Goal: Book appointment/travel/reservation

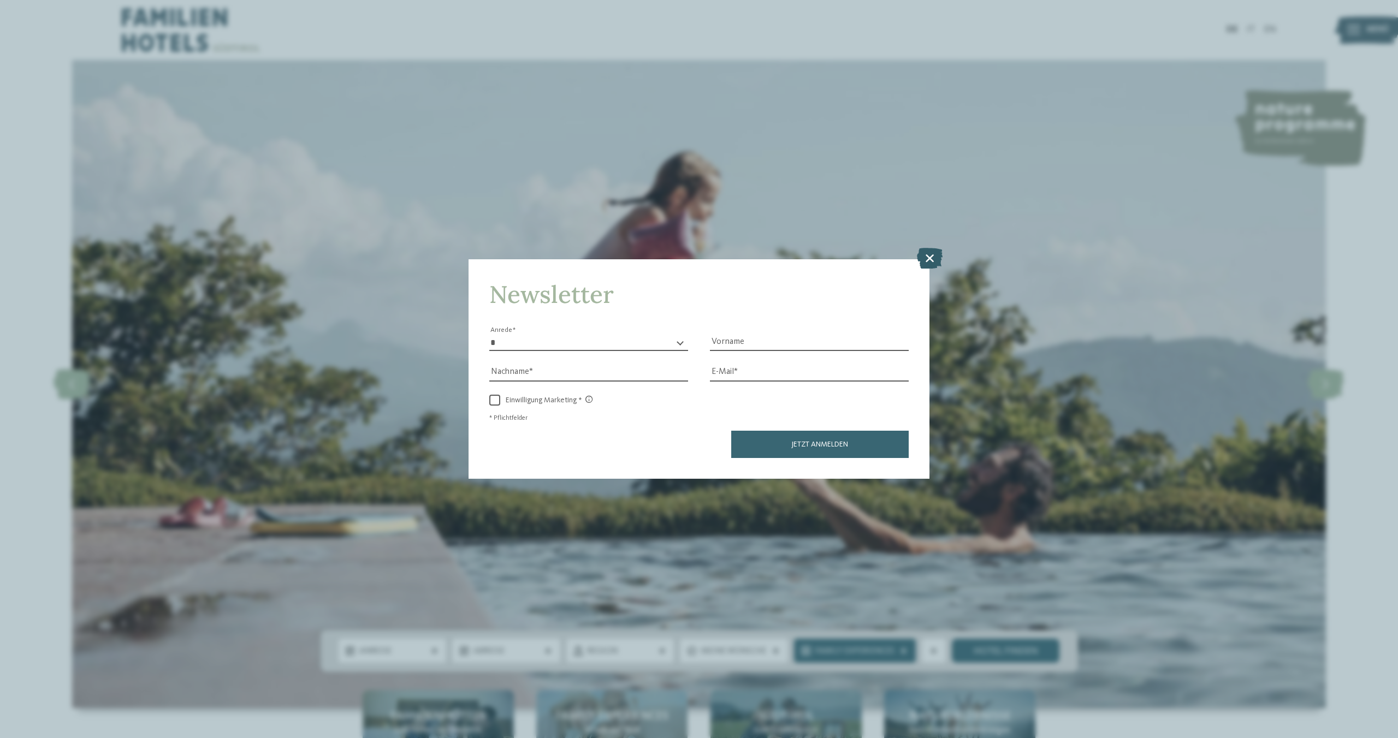
click at [933, 248] on icon at bounding box center [930, 258] width 26 height 21
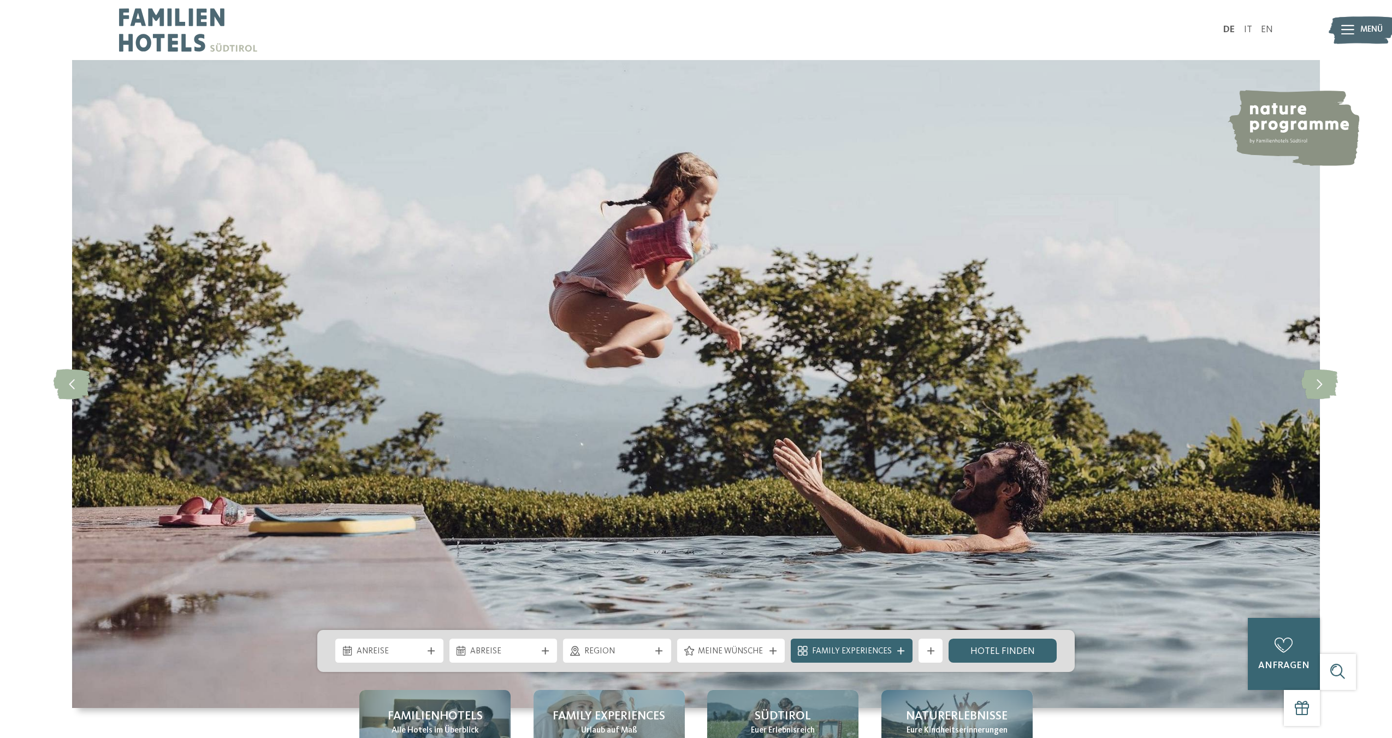
scroll to position [379, 0]
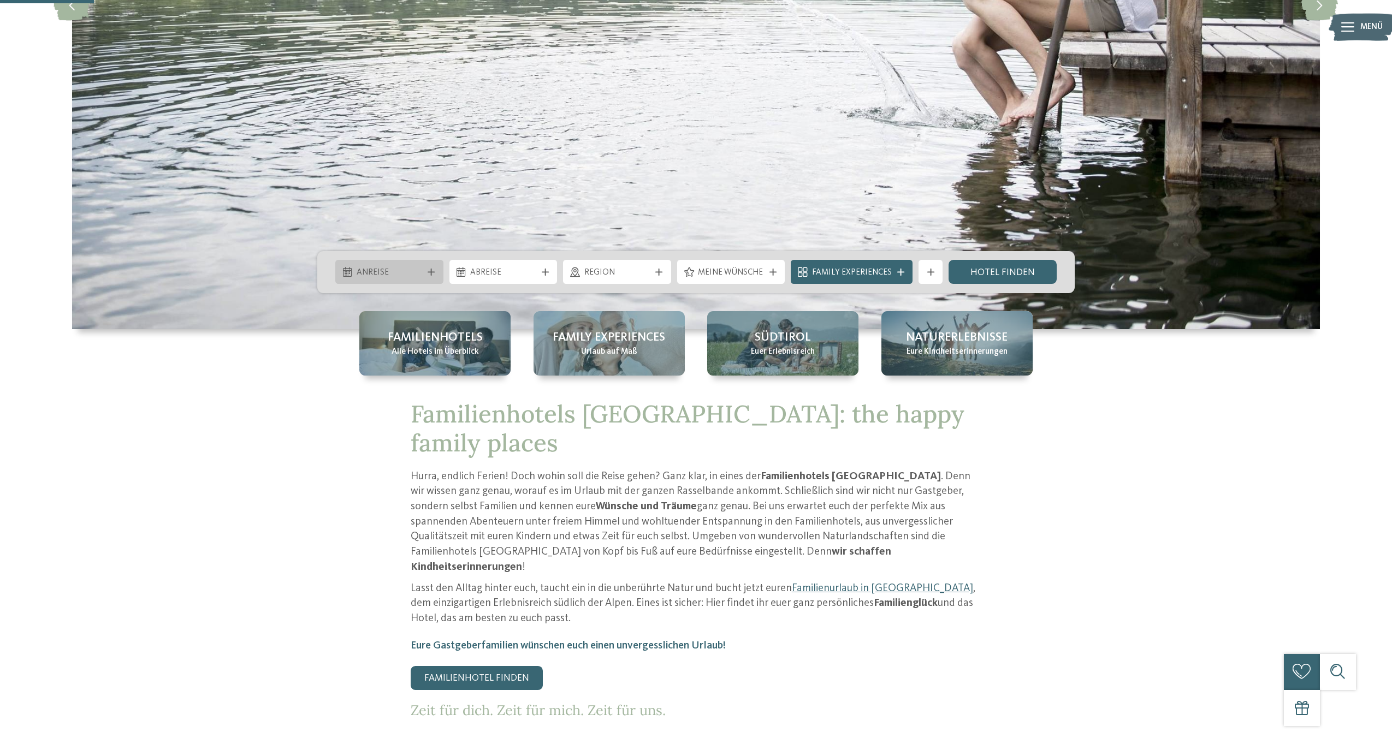
click at [435, 275] on icon at bounding box center [431, 272] width 7 height 7
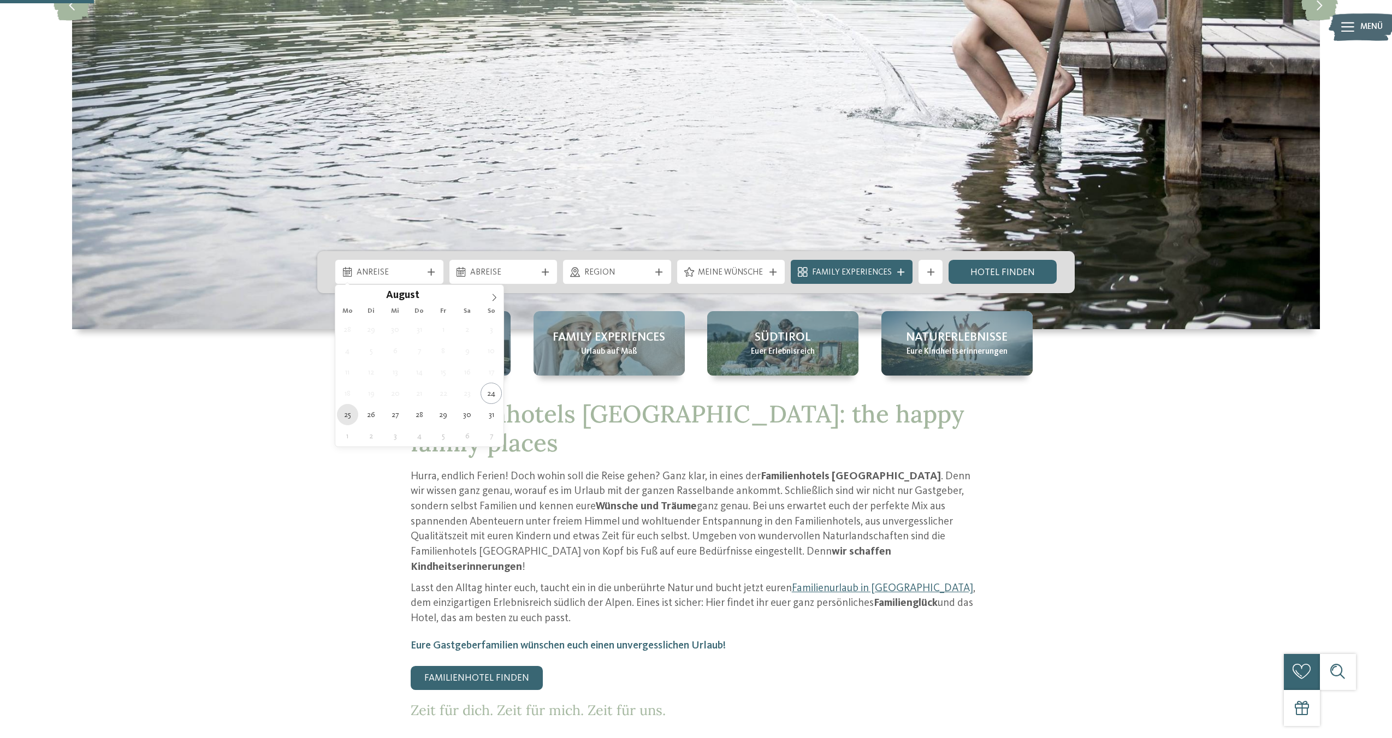
type div "25.08.2025"
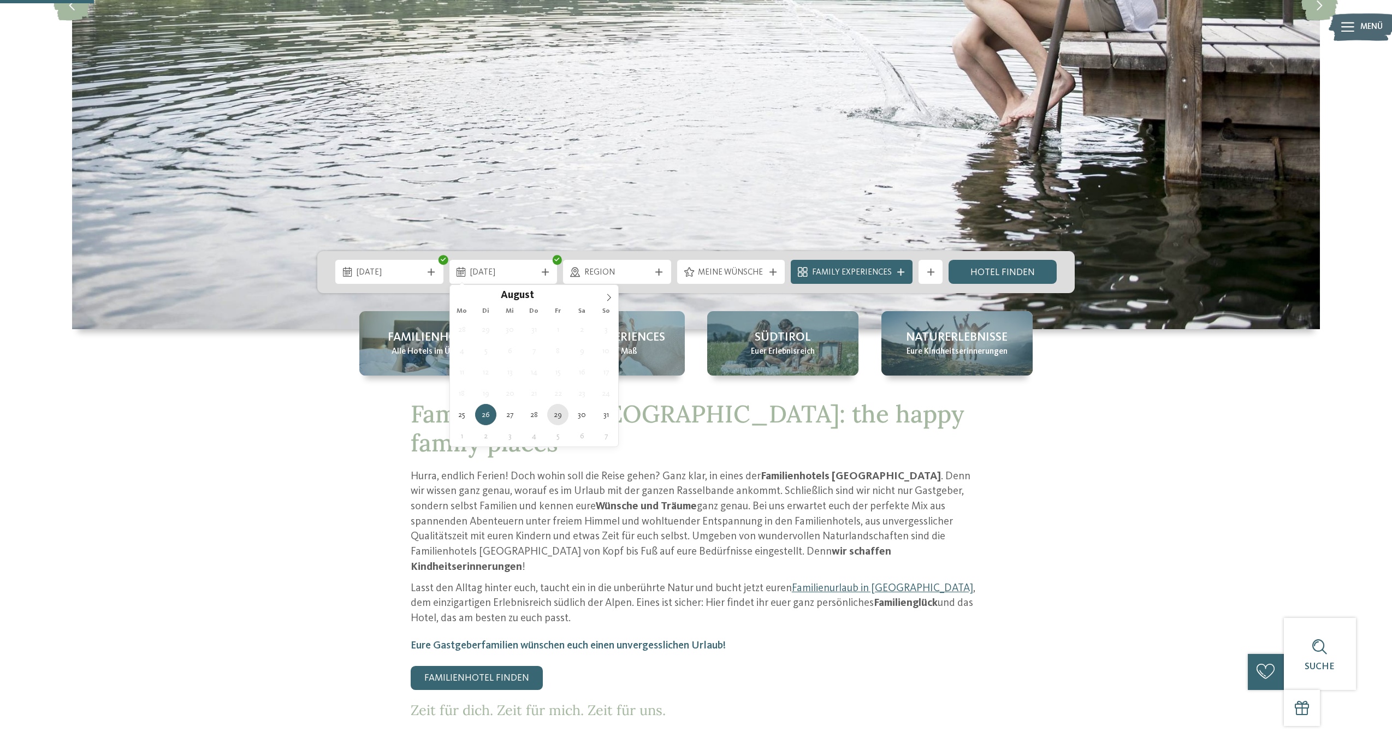
type div "29.08.2025"
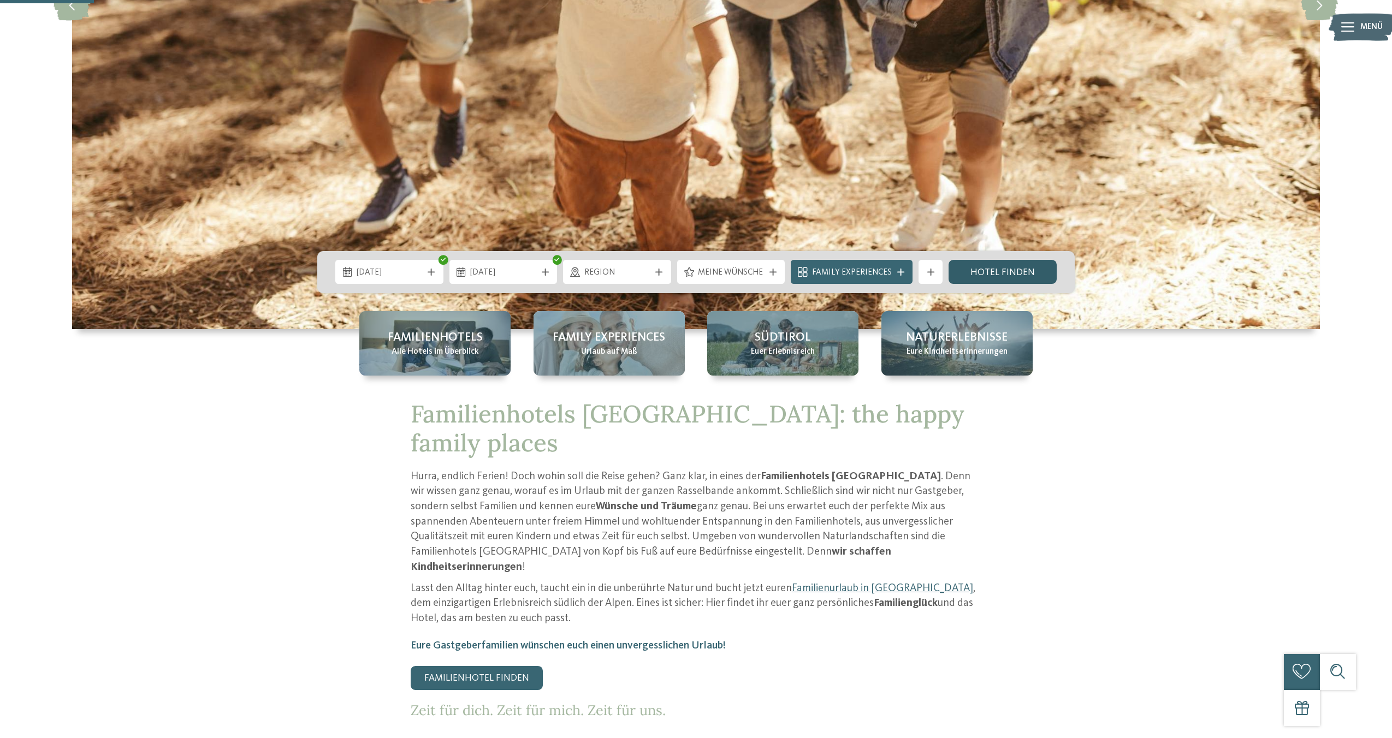
click at [973, 275] on link "Hotel finden" at bounding box center [1002, 272] width 108 height 24
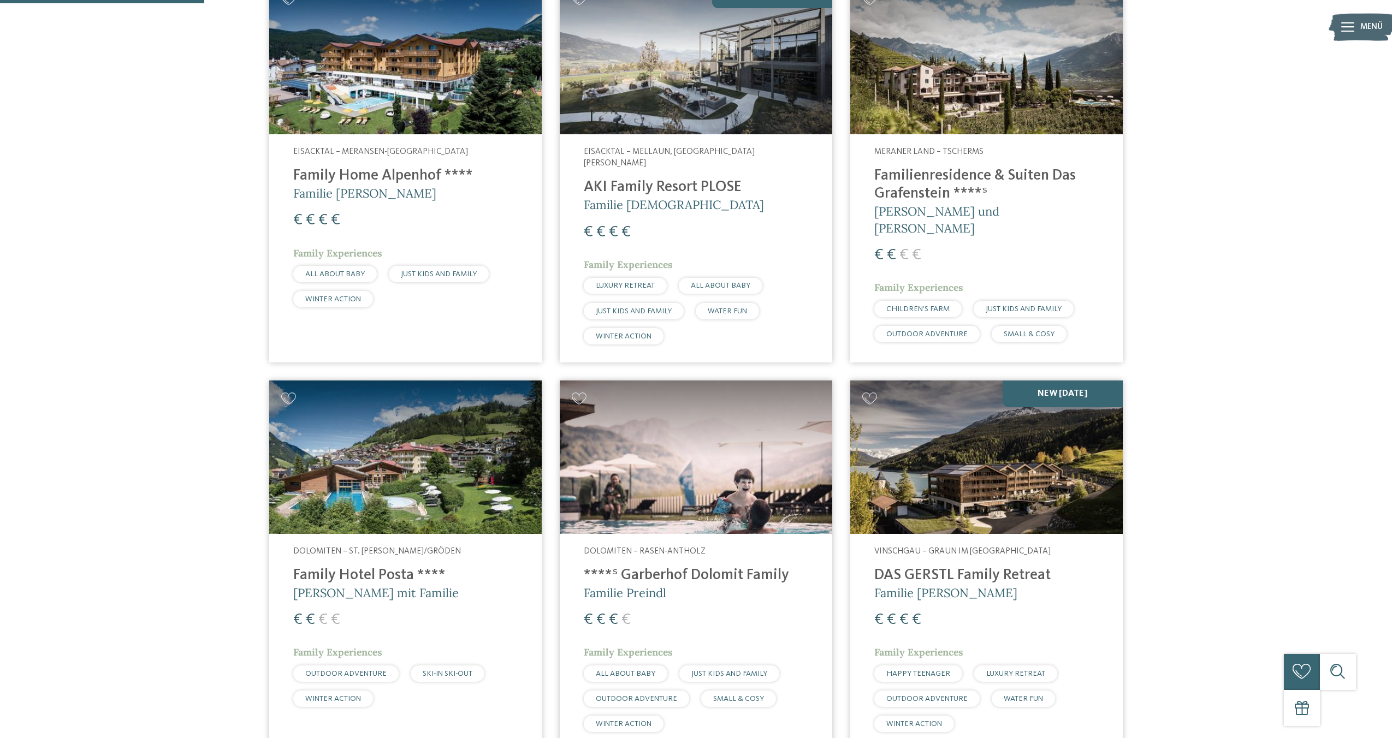
scroll to position [579, 0]
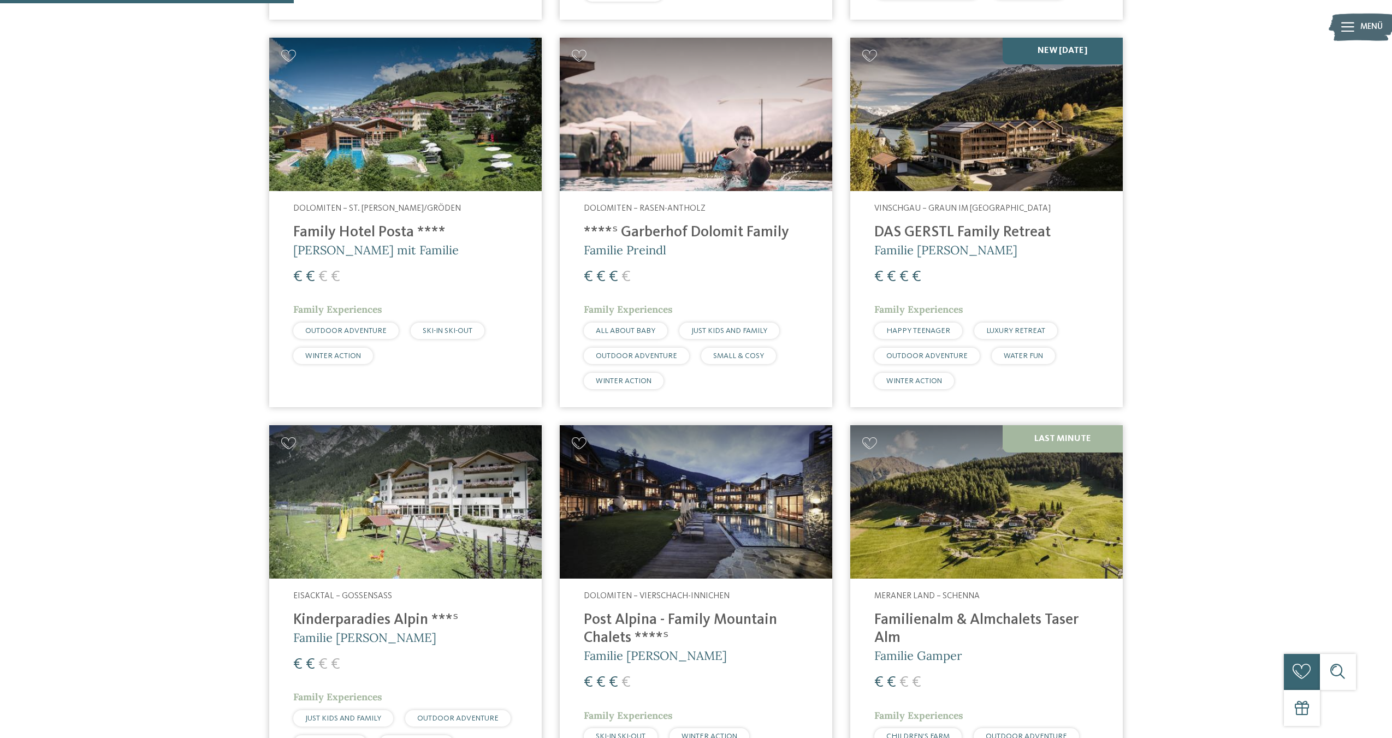
scroll to position [1023, 0]
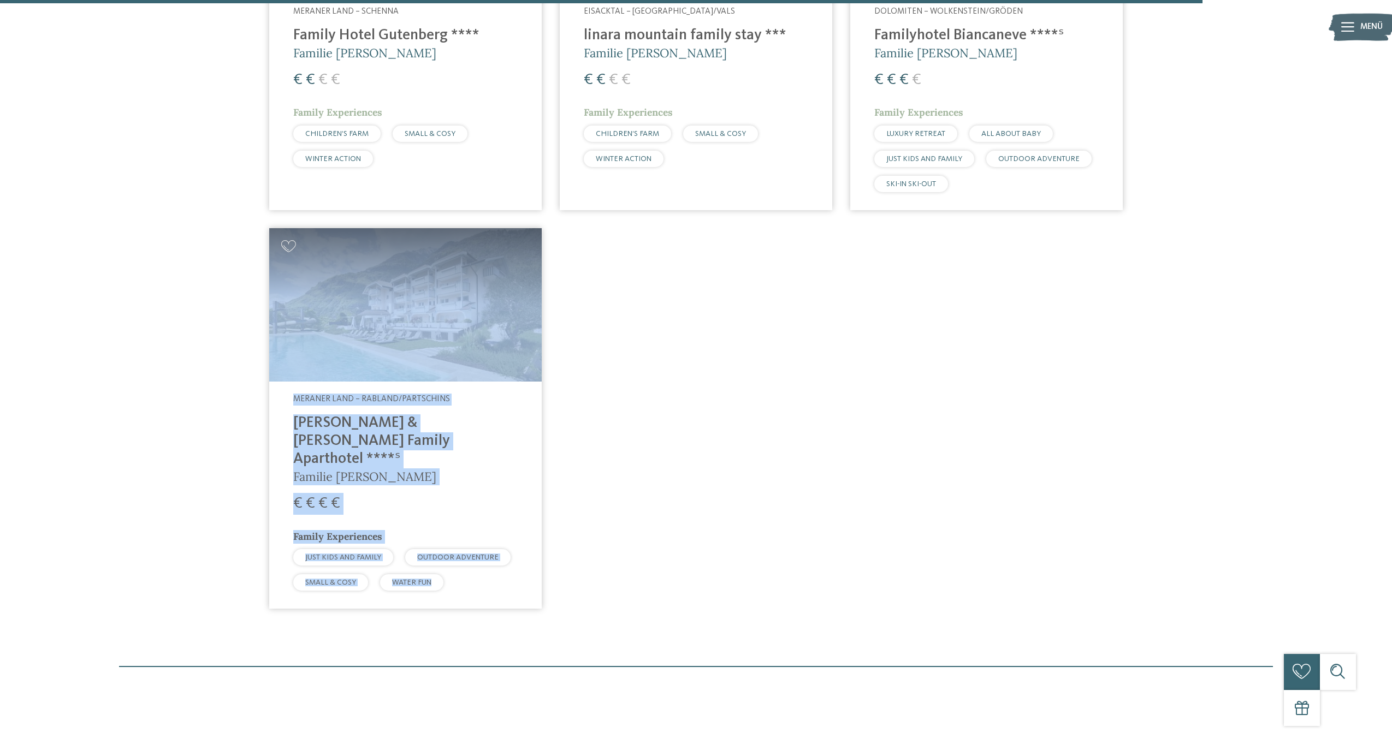
scroll to position [2905, 0]
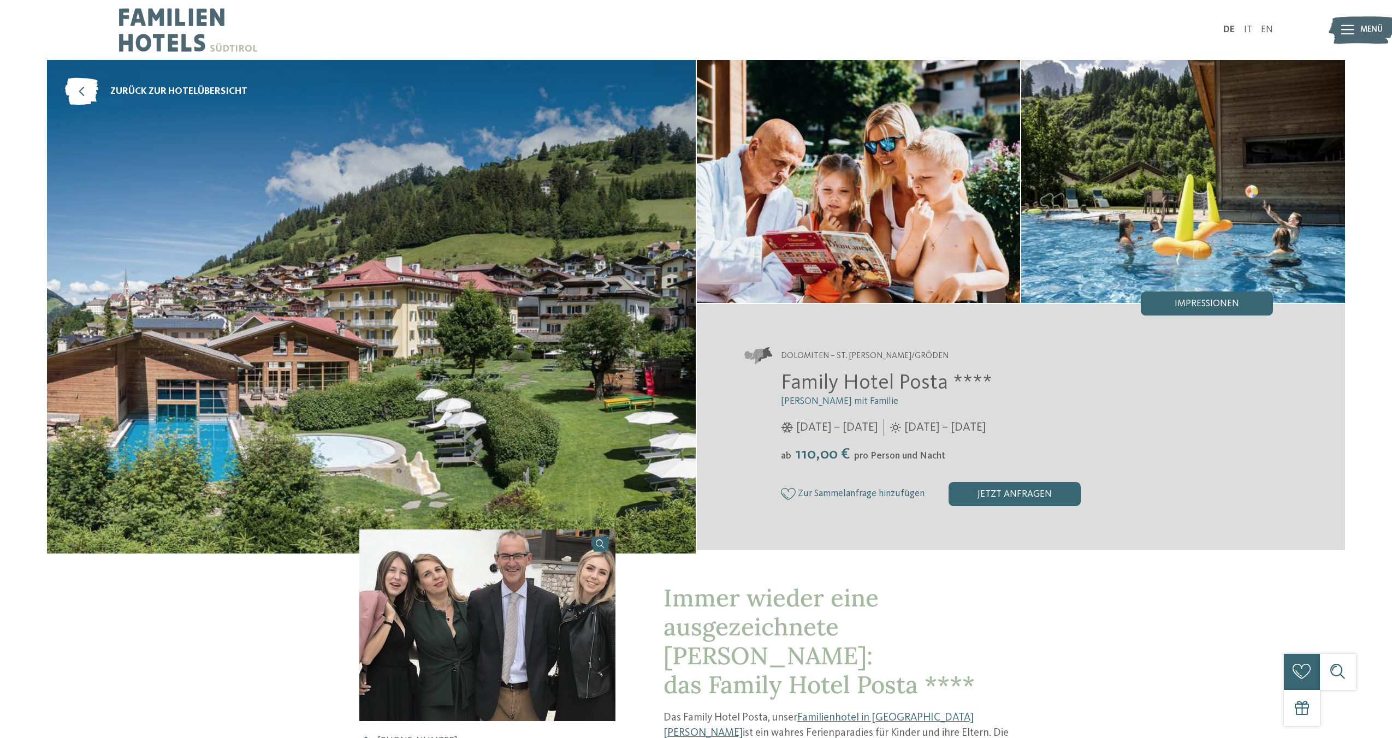
click at [875, 385] on span "Family Hotel Posta ****" at bounding box center [886, 383] width 211 height 21
drag, startPoint x: 948, startPoint y: 391, endPoint x: 780, endPoint y: 385, distance: 168.3
click at [781, 385] on span "Family Hotel Posta ****" at bounding box center [886, 383] width 211 height 21
copy span "Family Hotel Posta"
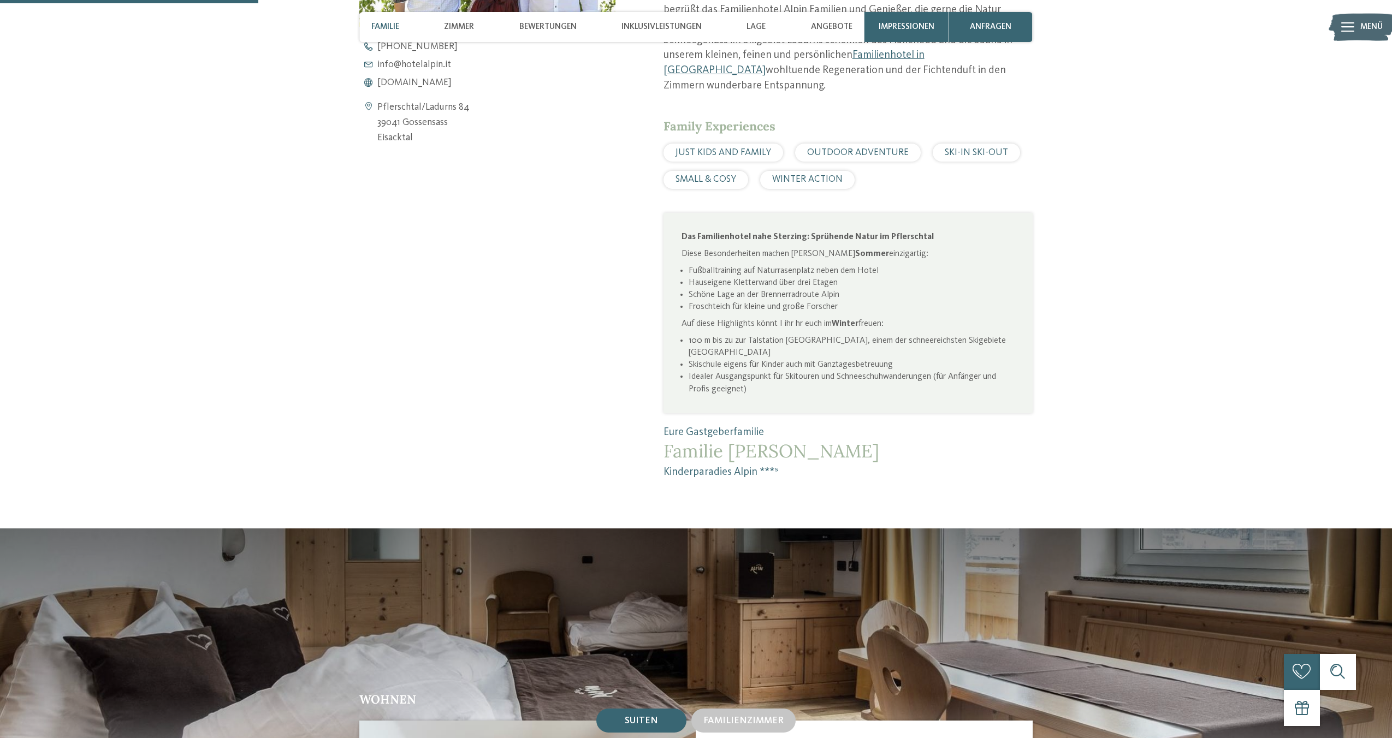
scroll to position [506, 0]
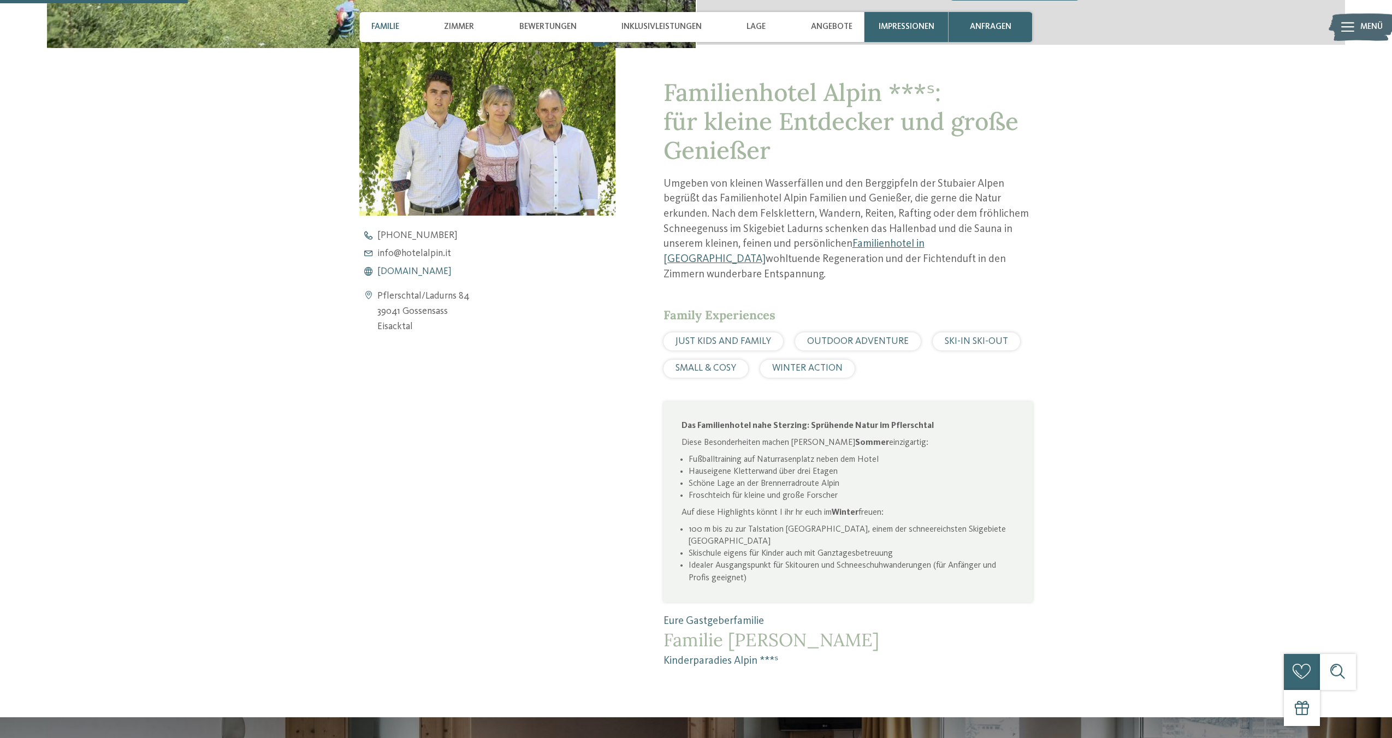
click at [429, 274] on span "[DOMAIN_NAME]" at bounding box center [414, 272] width 74 height 10
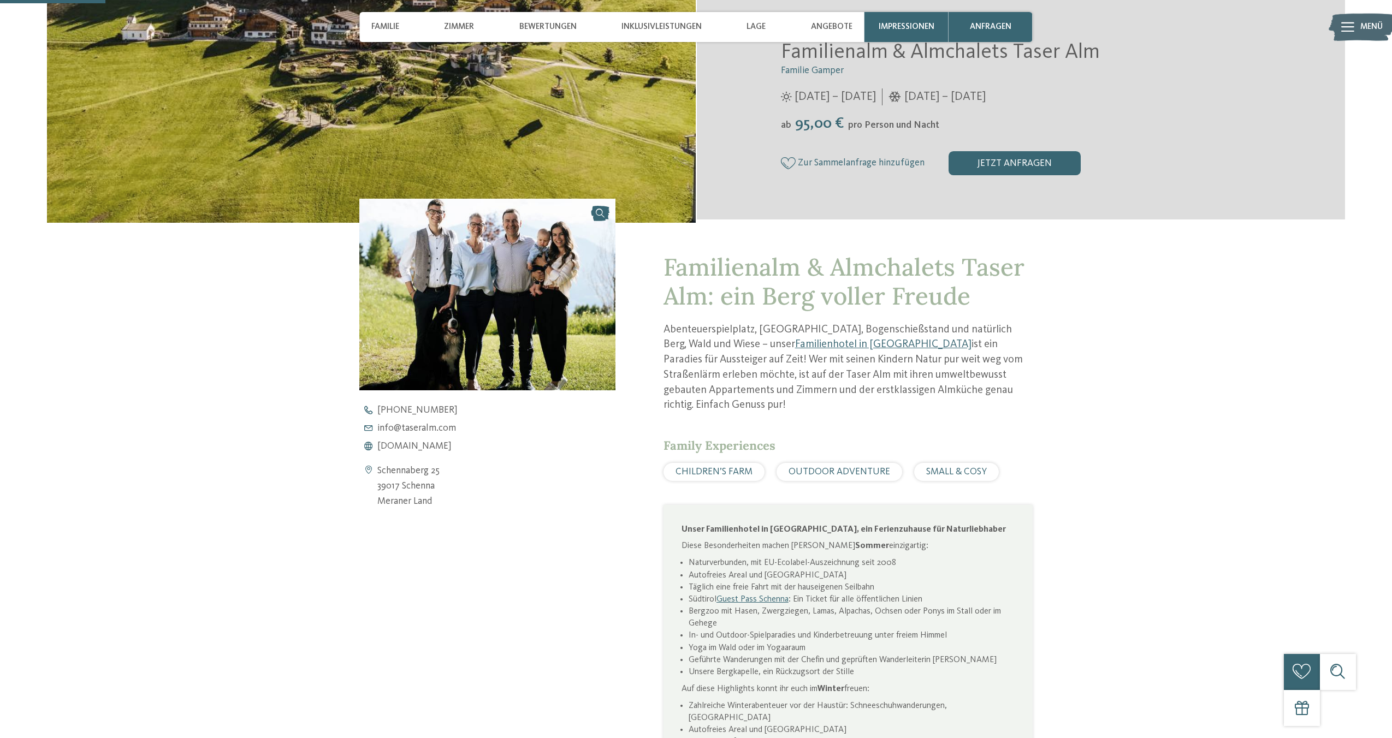
scroll to position [696, 0]
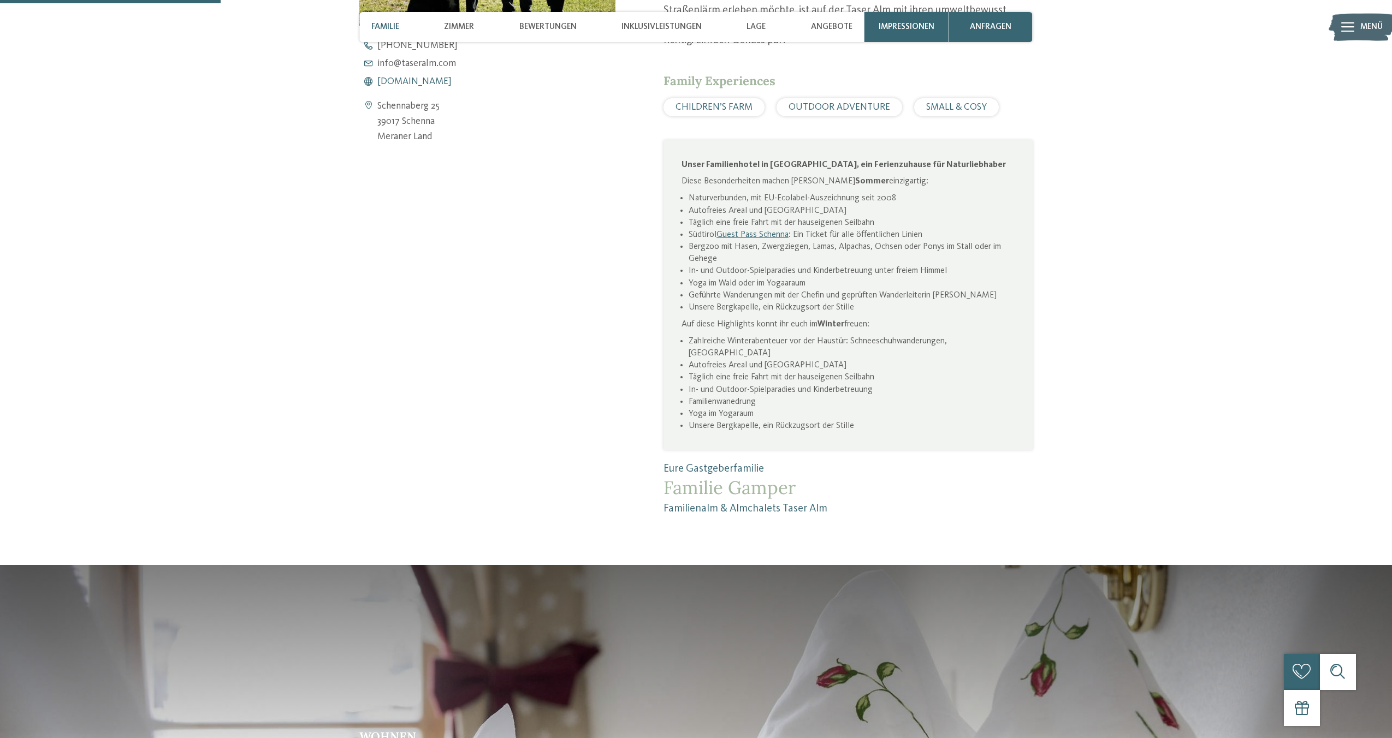
click at [425, 85] on span "www.taseralm.com" at bounding box center [414, 82] width 74 height 10
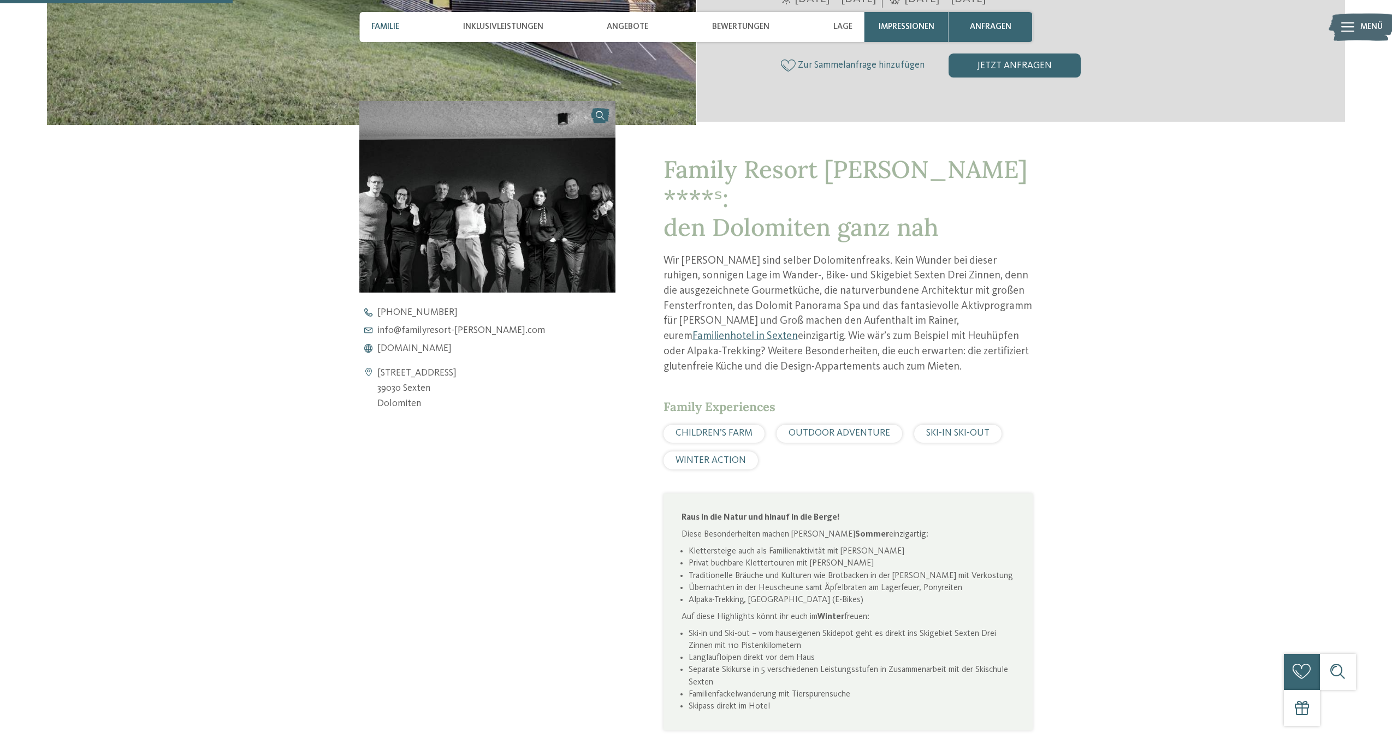
scroll to position [575, 0]
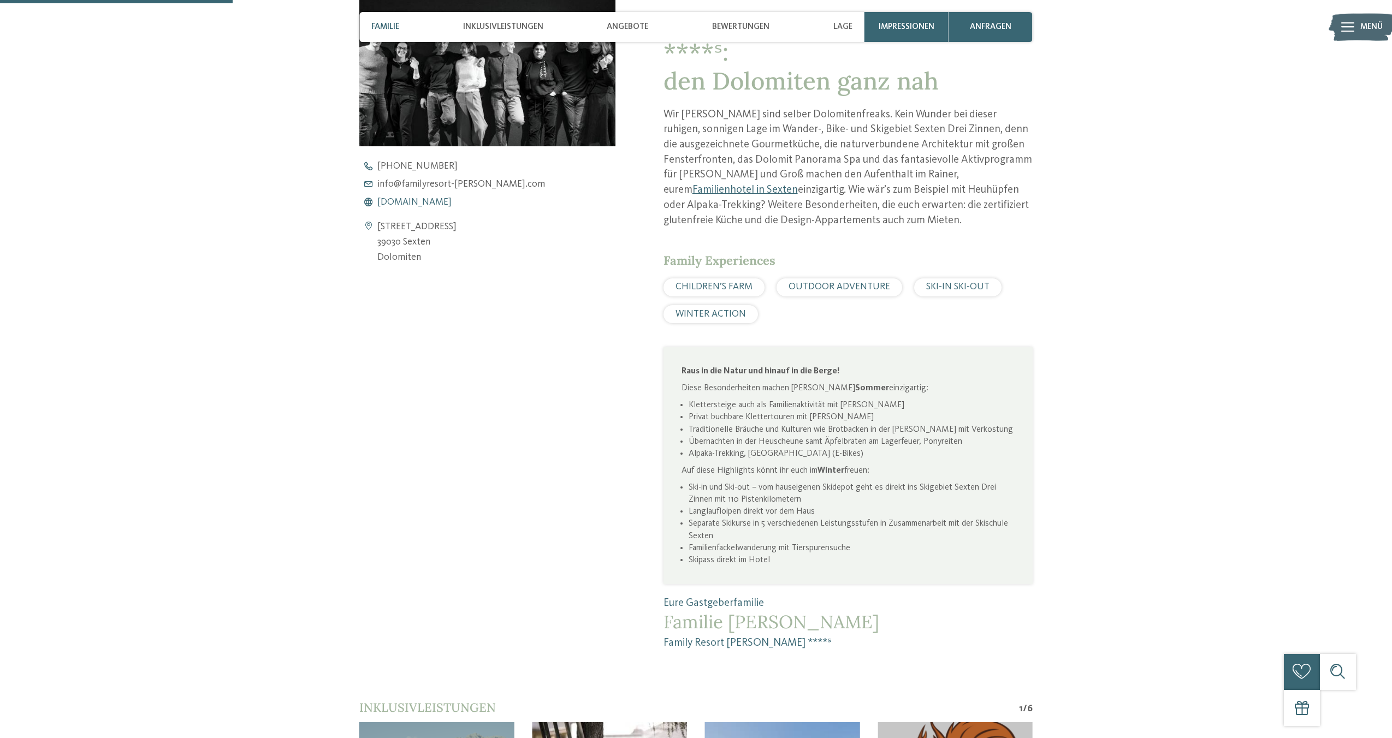
click at [439, 200] on span "[DOMAIN_NAME]" at bounding box center [414, 203] width 74 height 10
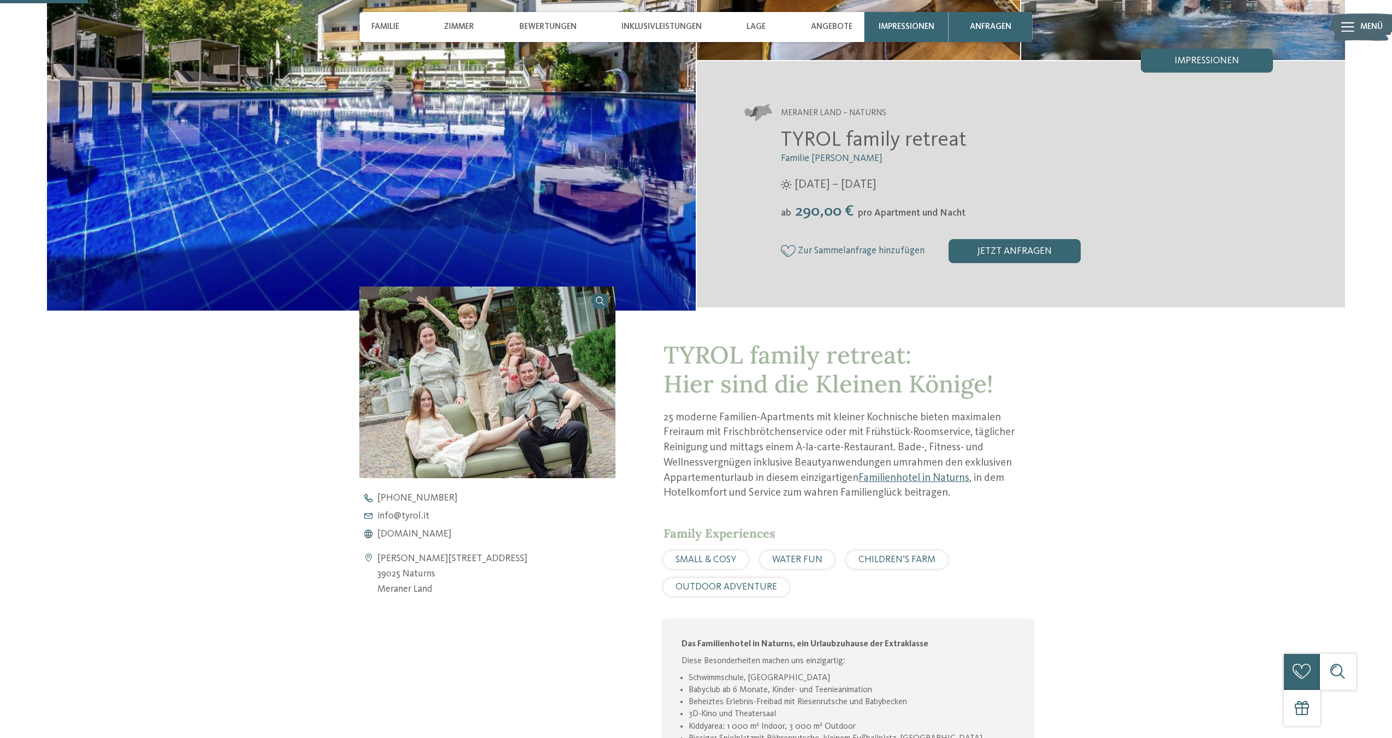
scroll to position [328, 0]
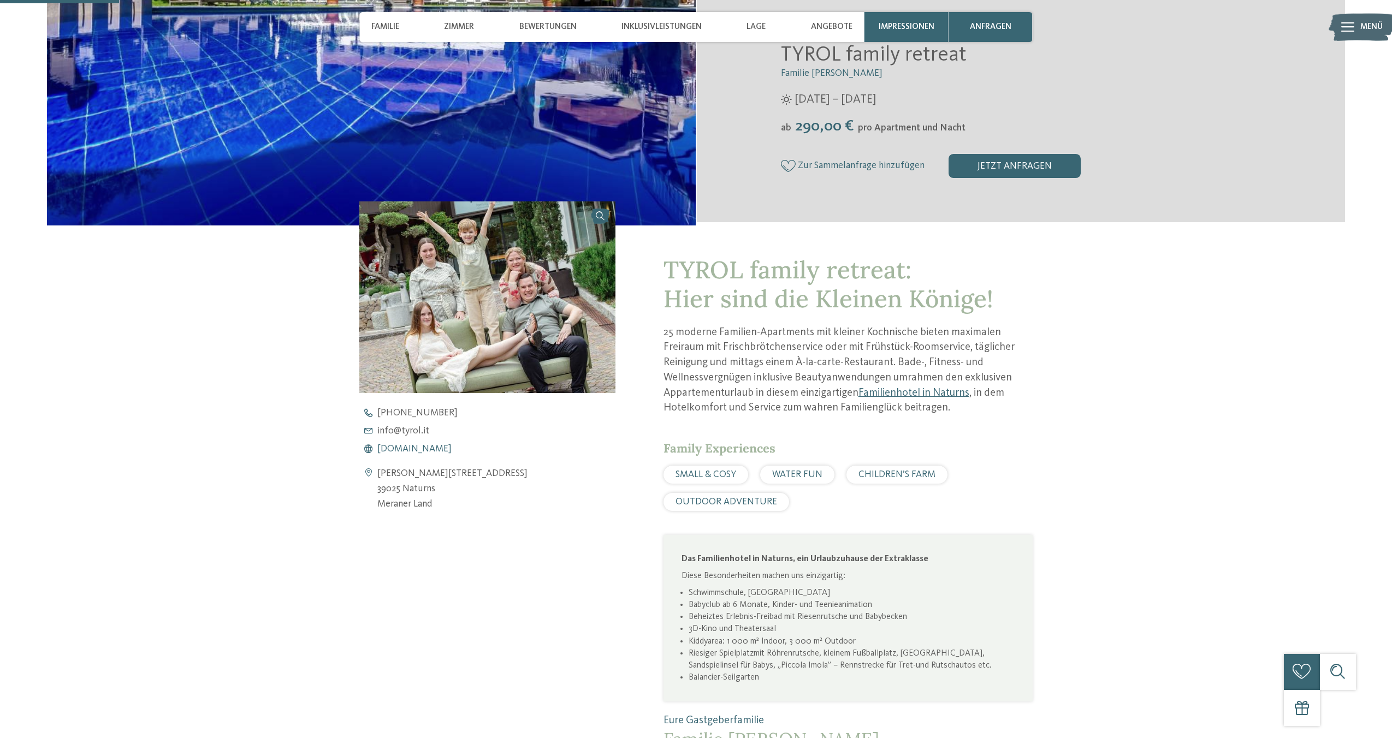
click at [407, 450] on span "[DOMAIN_NAME]" at bounding box center [414, 449] width 74 height 10
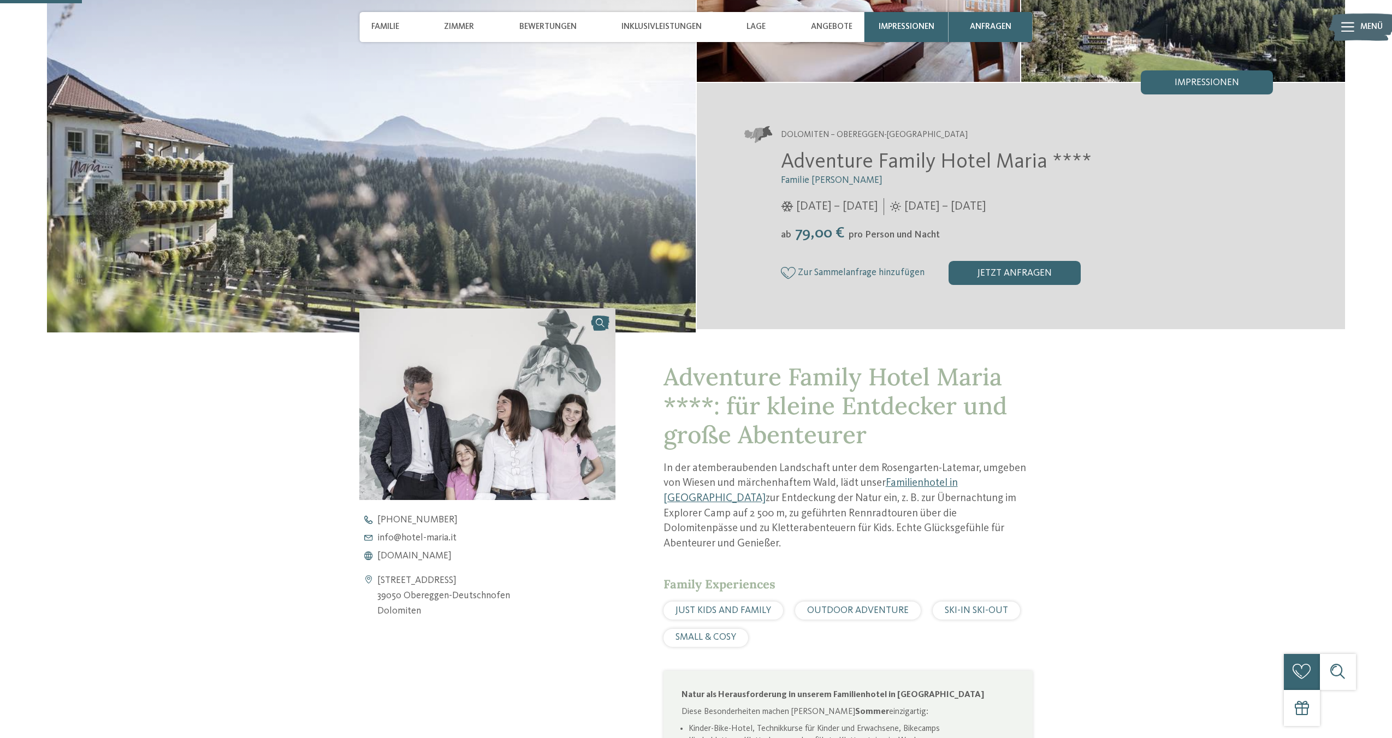
scroll to position [290, 0]
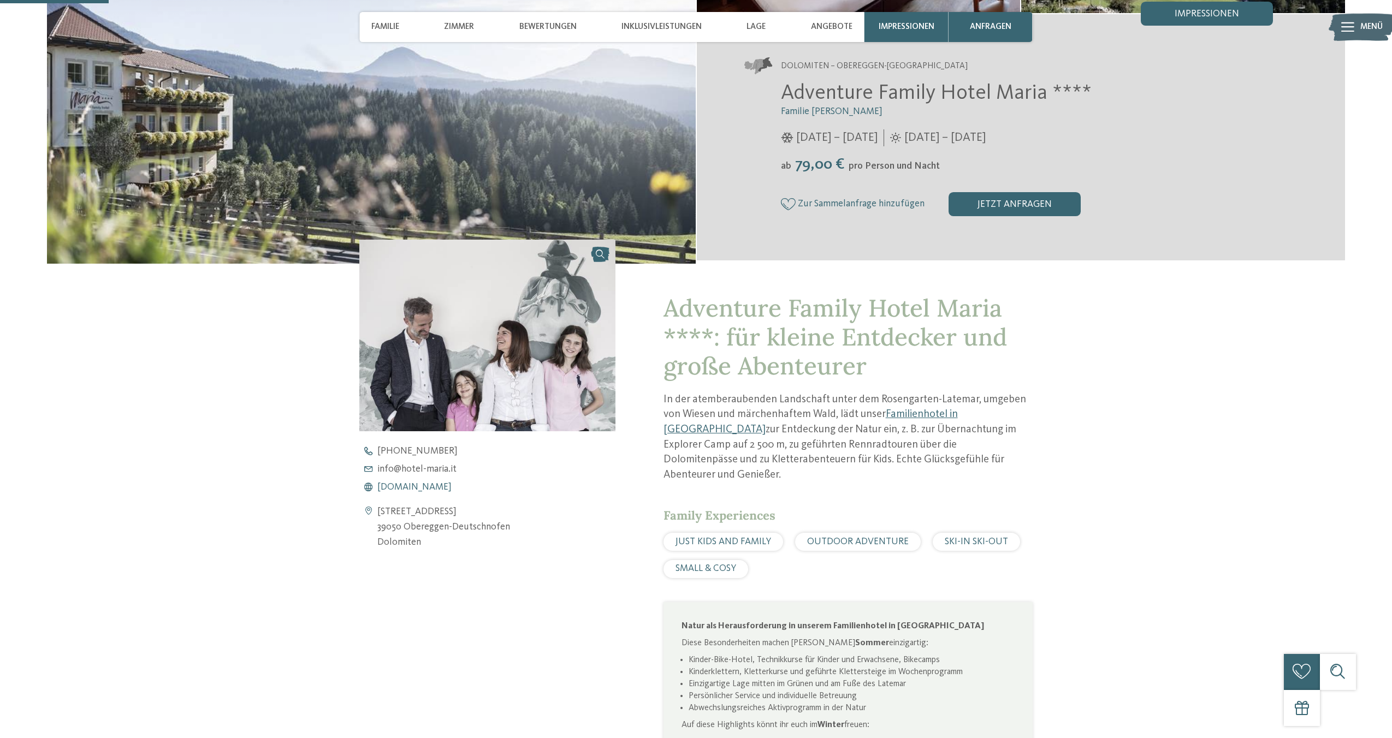
click at [411, 484] on span "www.hotel-maria.it" at bounding box center [414, 488] width 74 height 10
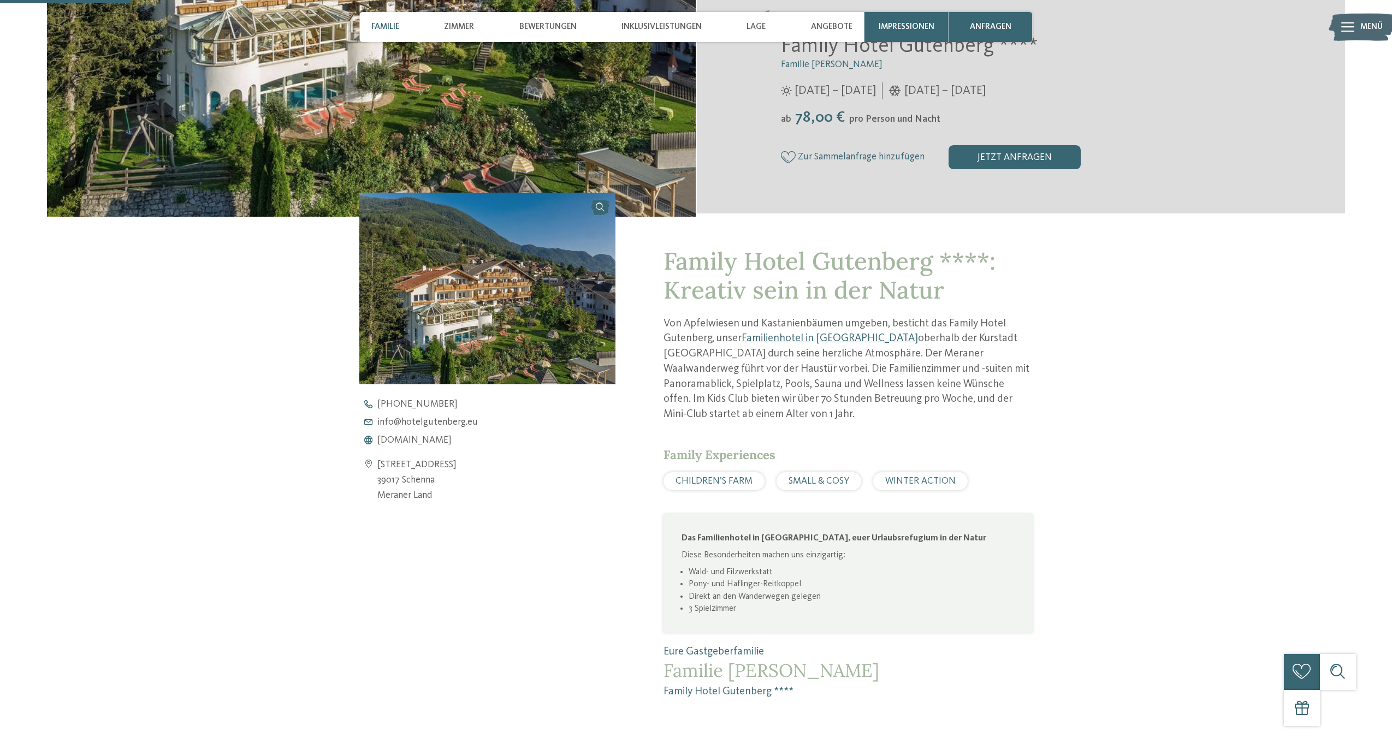
scroll to position [442, 0]
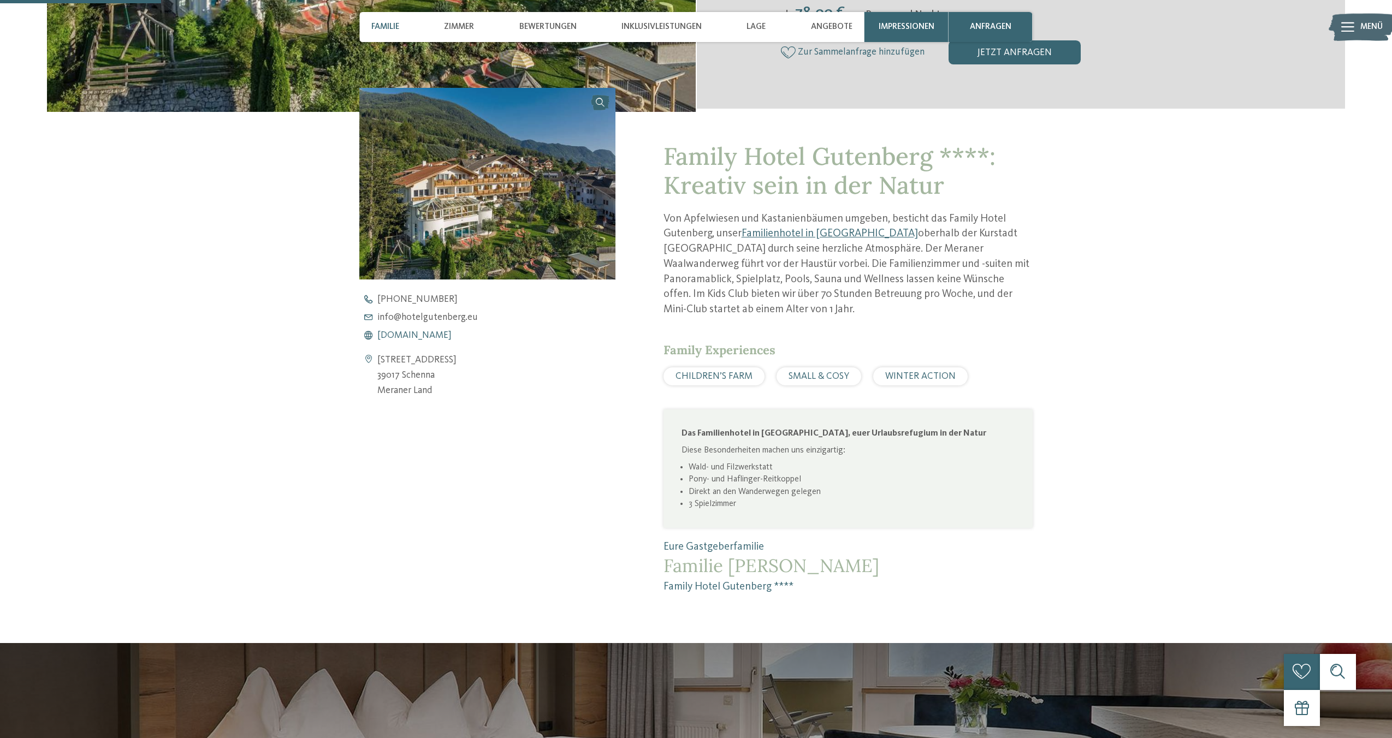
click at [400, 337] on span "www.hotelgutenberg.eu" at bounding box center [414, 336] width 74 height 10
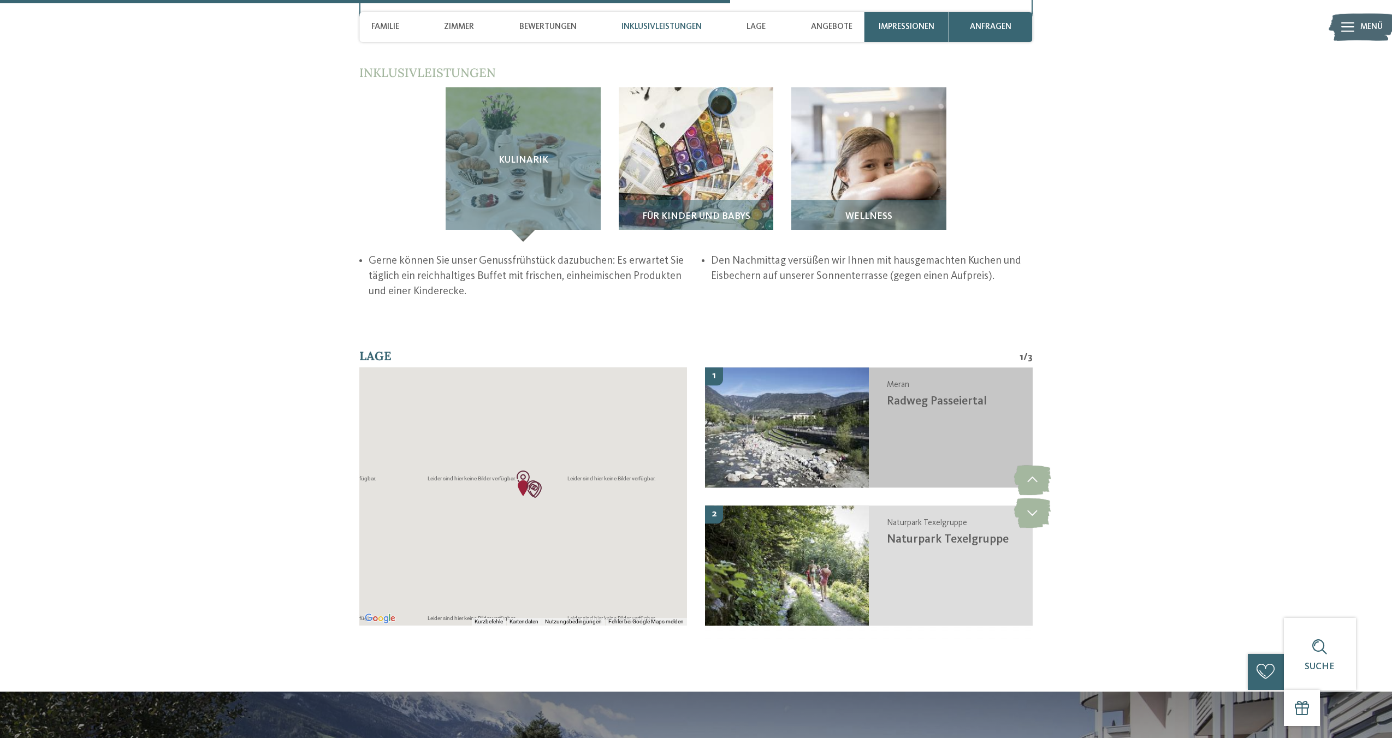
scroll to position [1818, 0]
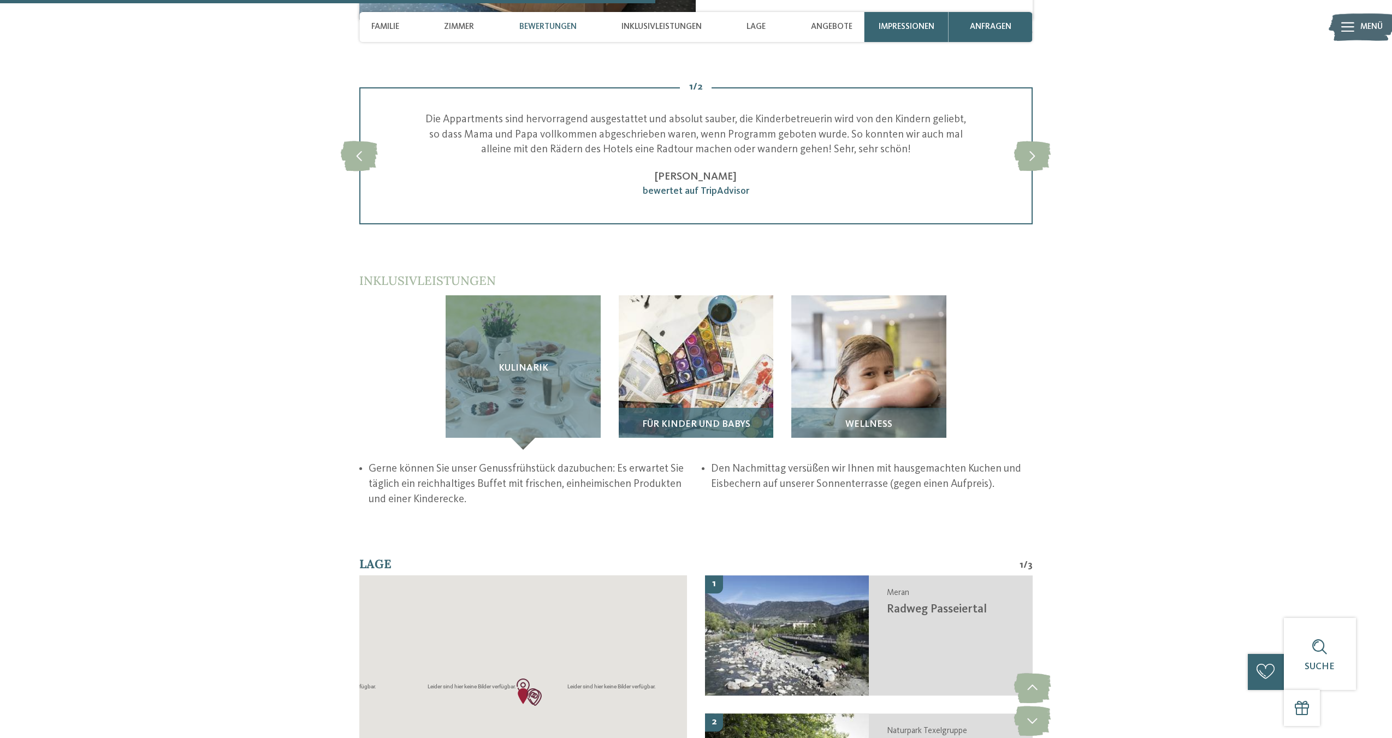
click at [696, 305] on img at bounding box center [696, 372] width 155 height 155
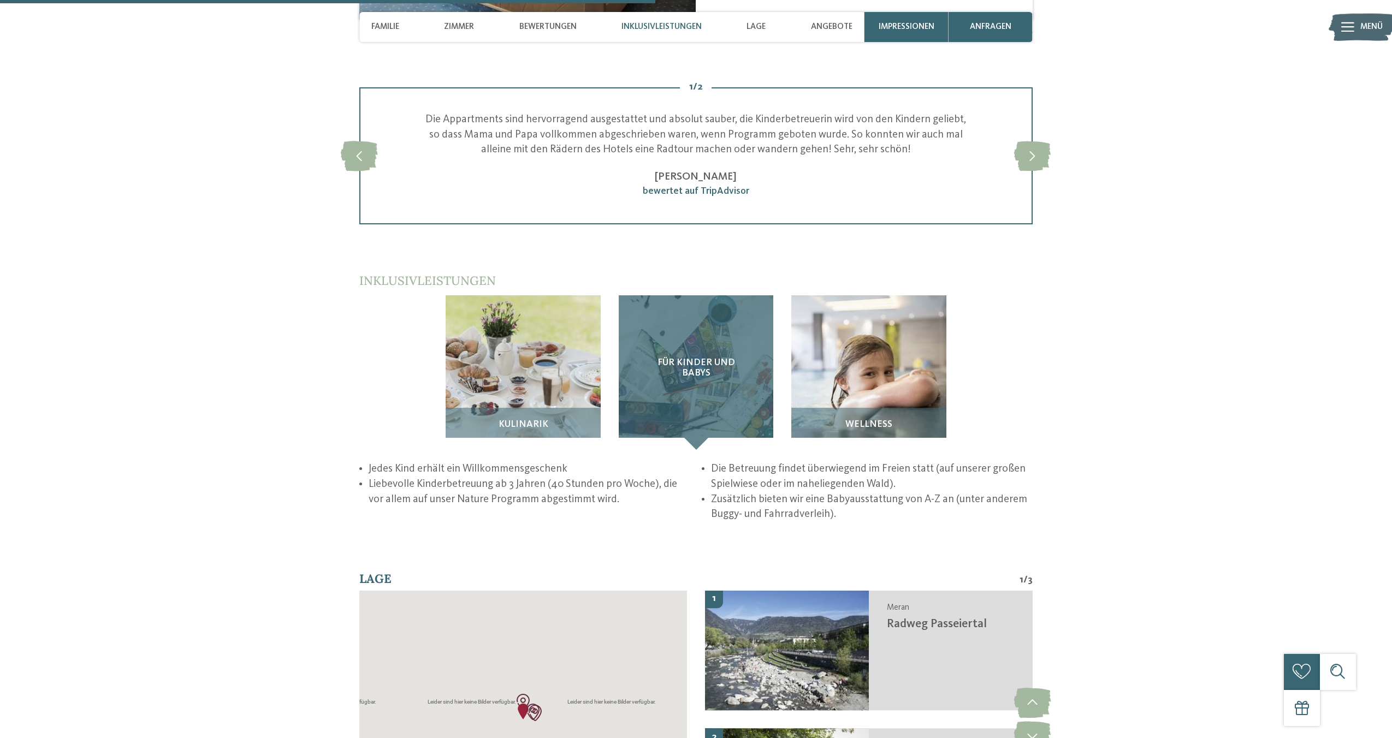
click at [703, 358] on span "Für Kinder und Babys" at bounding box center [696, 368] width 106 height 21
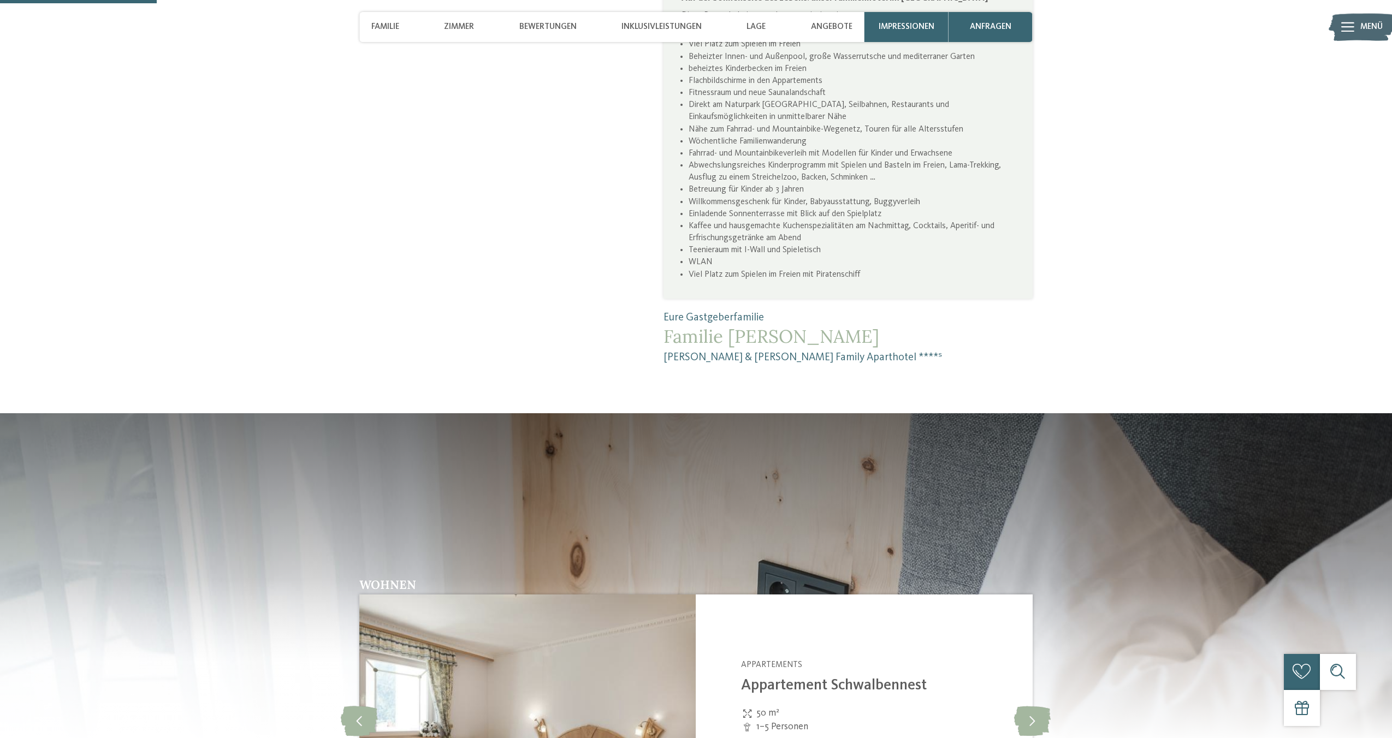
scroll to position [440, 0]
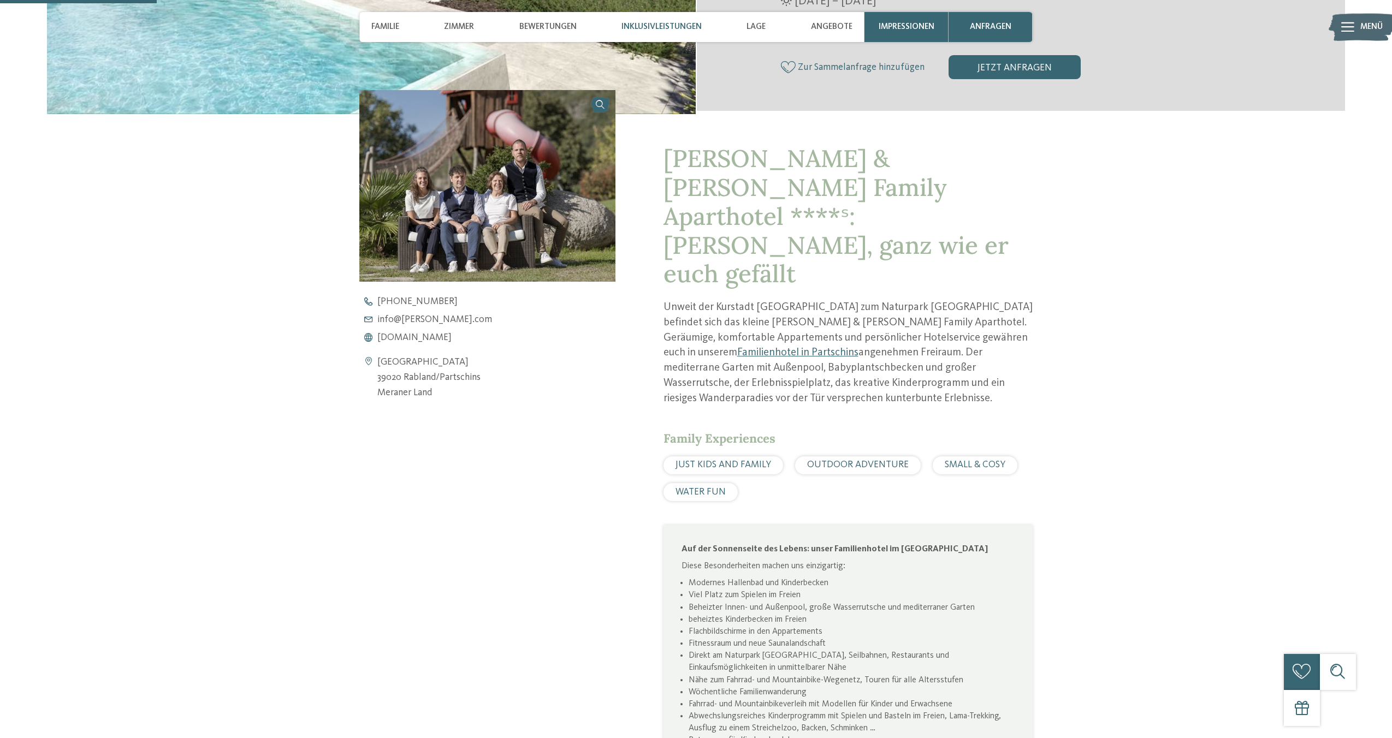
click at [660, 31] on span "Inklusivleistungen" at bounding box center [661, 27] width 80 height 10
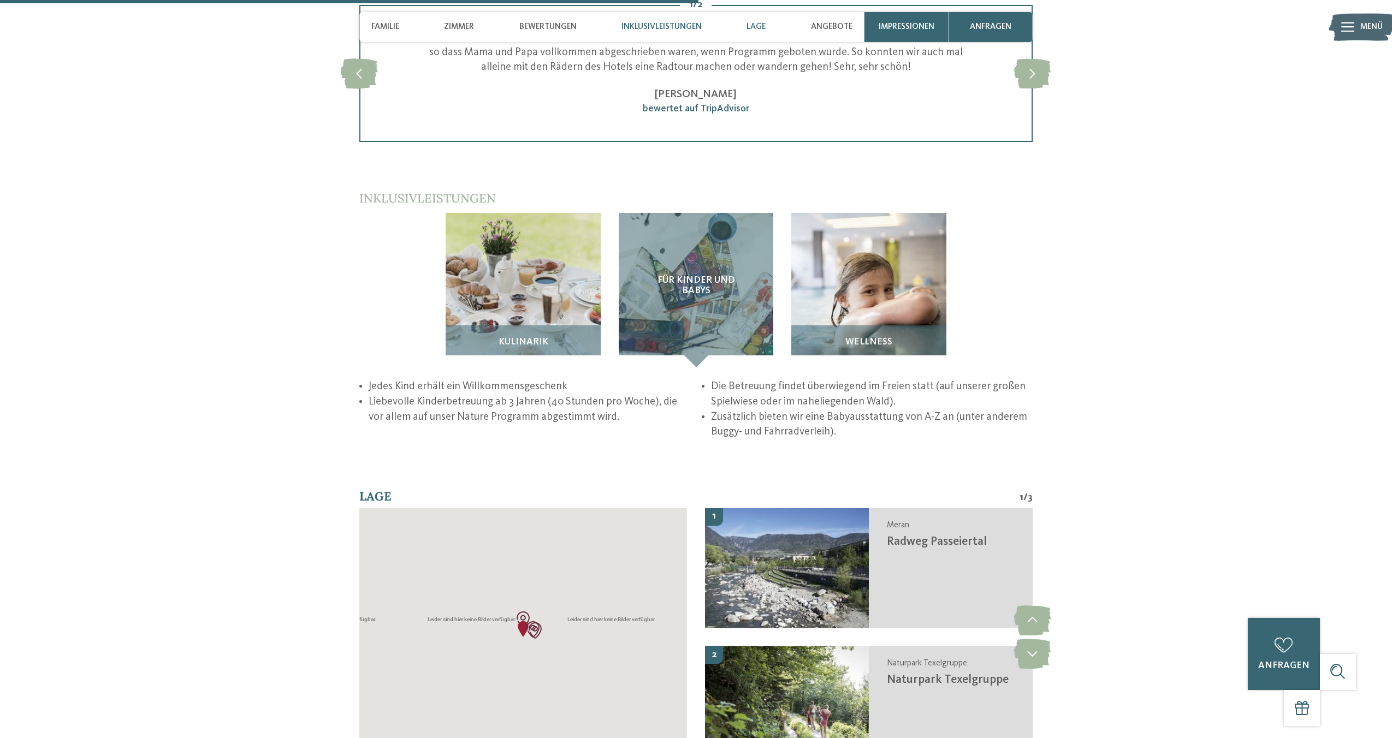
scroll to position [1969, 0]
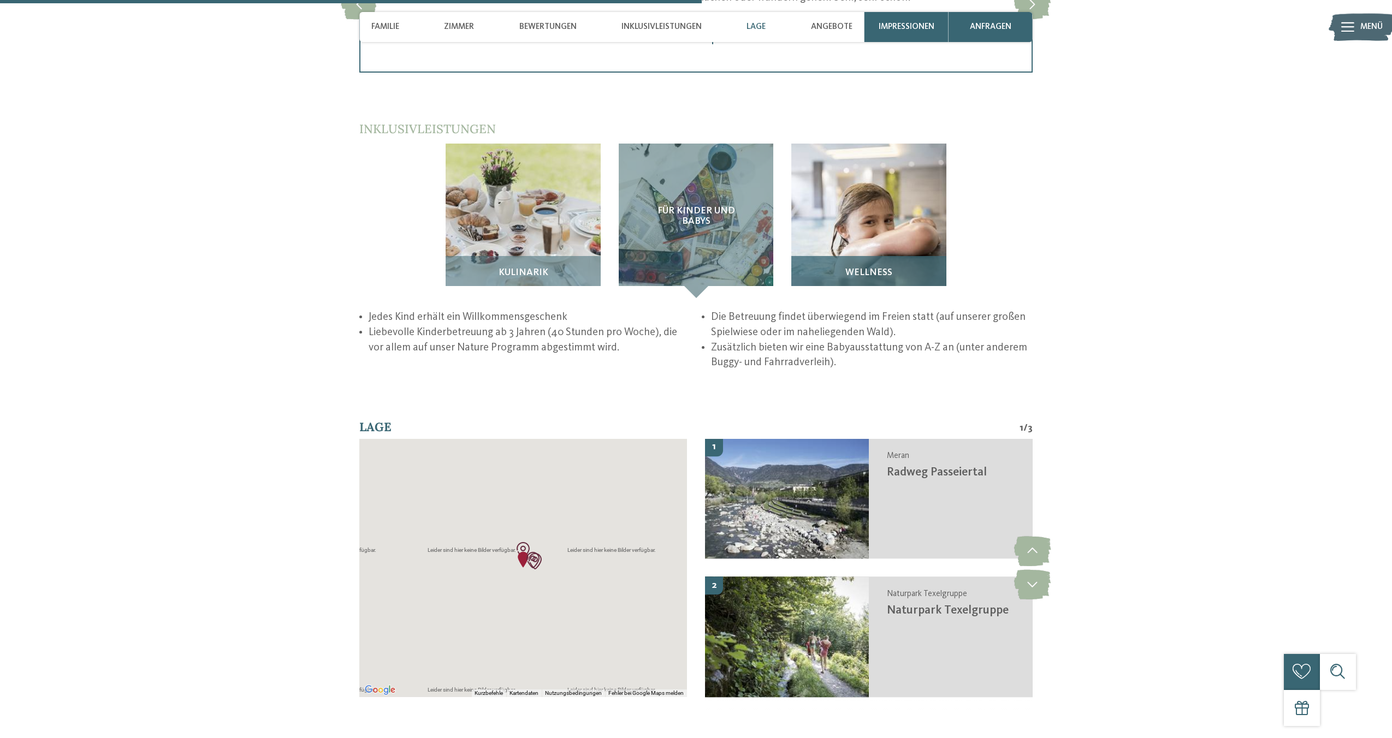
click at [894, 177] on img at bounding box center [868, 221] width 155 height 155
